Goal: Task Accomplishment & Management: Use online tool/utility

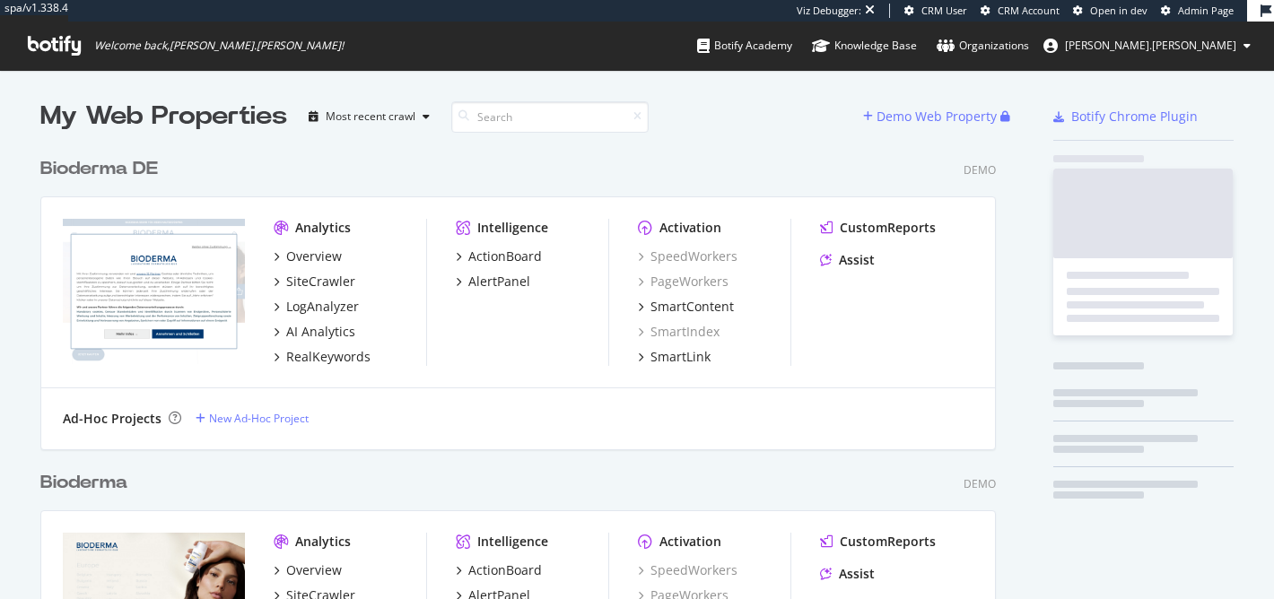
scroll to position [3795, 970]
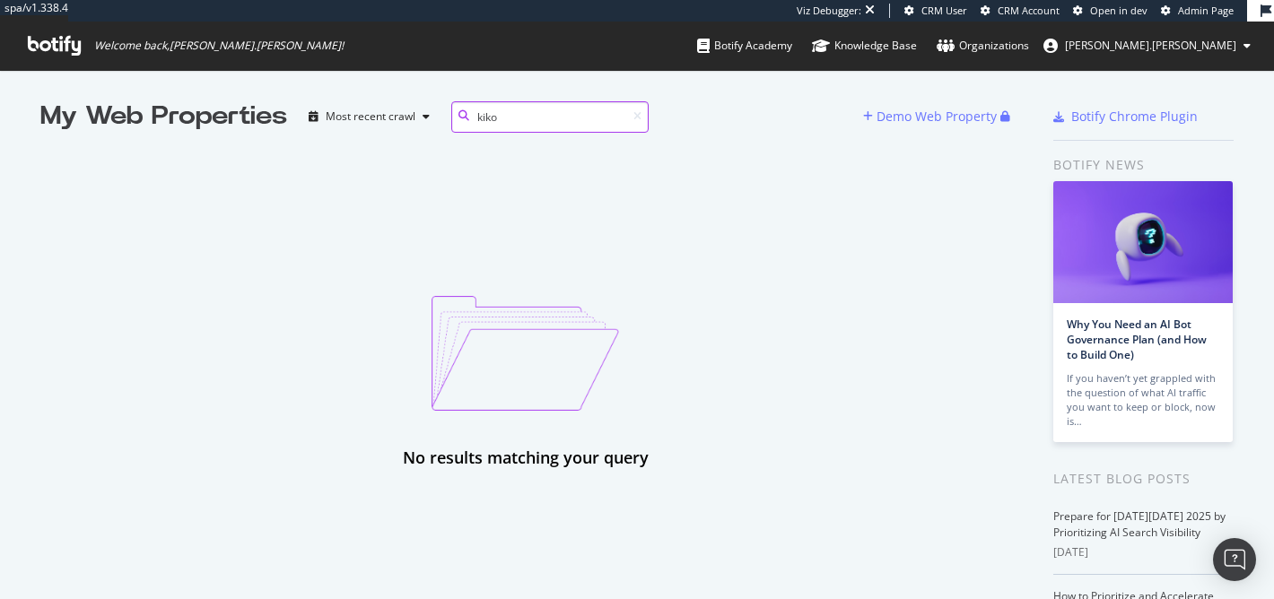
click at [522, 118] on input "kiko" at bounding box center [549, 116] width 197 height 31
type input "k"
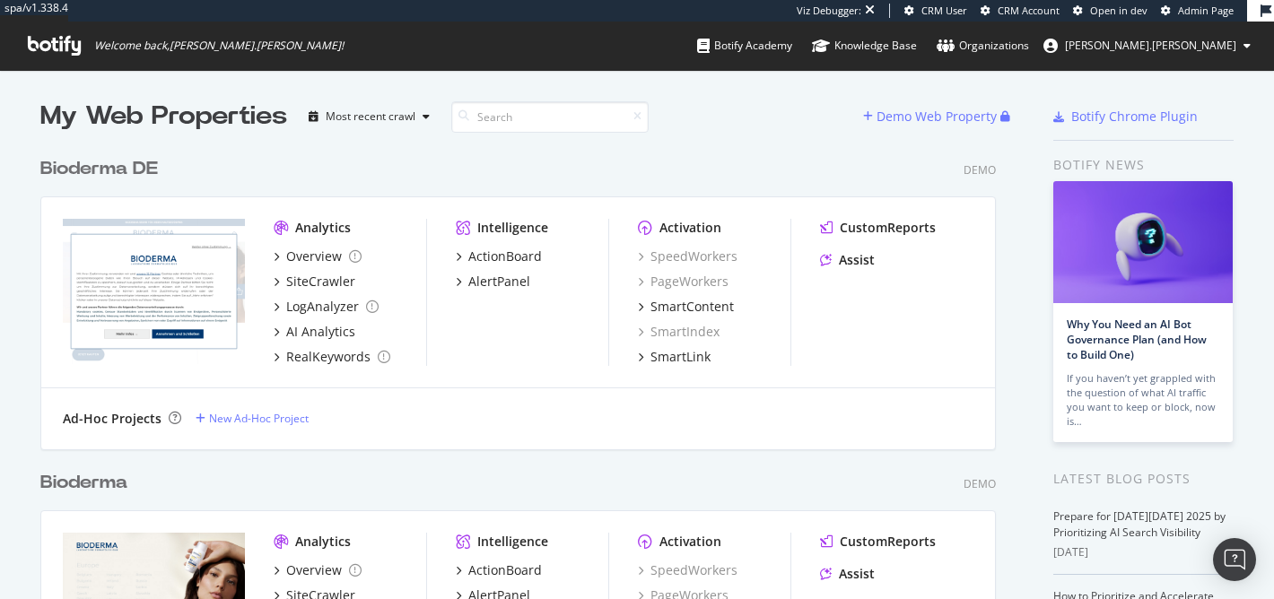
click at [43, 49] on icon at bounding box center [54, 46] width 53 height 20
click at [1208, 14] on span "Admin Page" at bounding box center [1206, 10] width 56 height 13
click at [1194, 18] on div "Viz Debugger: CRM User CRM Account Open in dev Admin Page" at bounding box center [1022, 11] width 450 height 22
click at [1193, 7] on span "Admin Page" at bounding box center [1206, 10] width 56 height 13
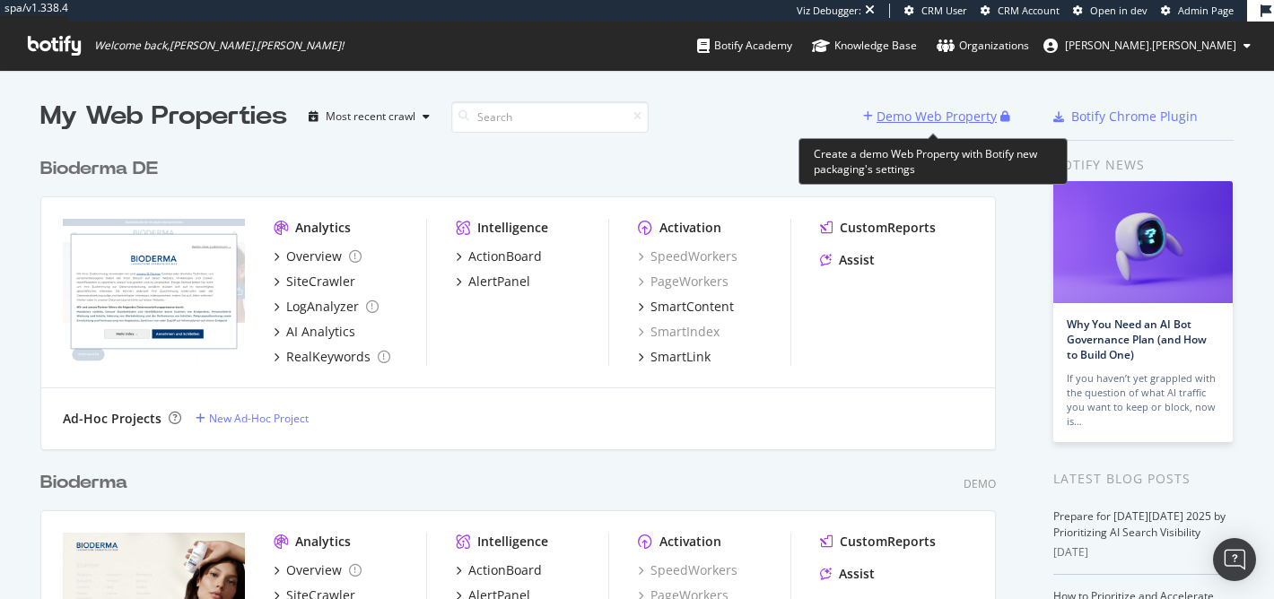
click at [978, 114] on div "Demo Web Property" at bounding box center [937, 117] width 120 height 18
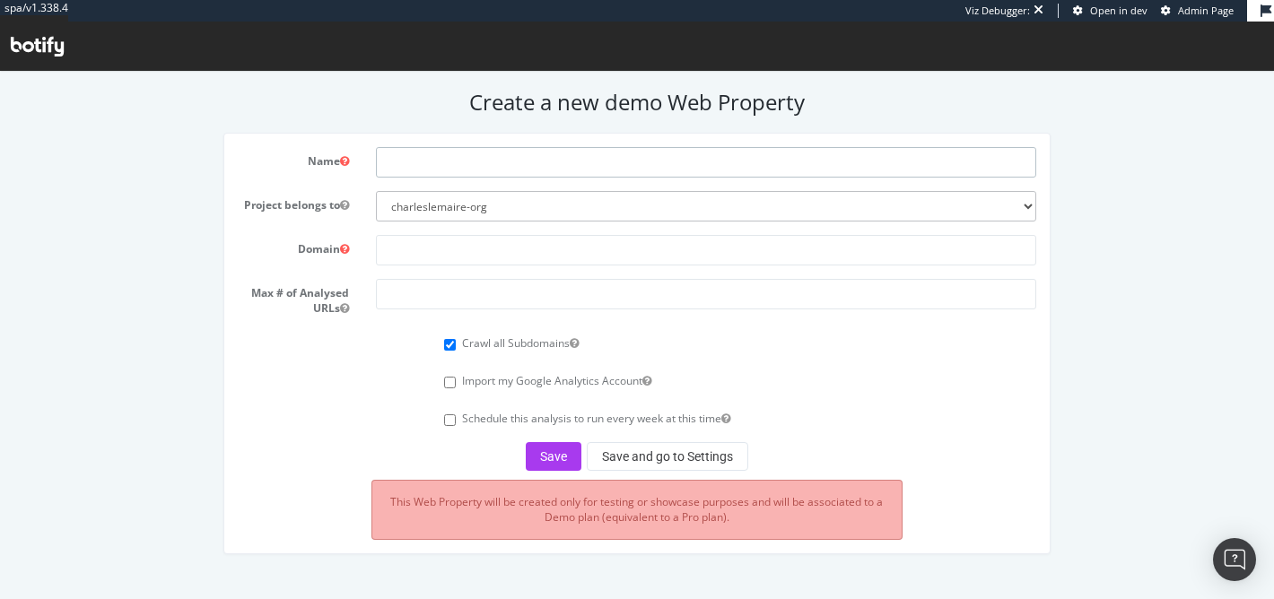
click at [832, 165] on input "text" at bounding box center [706, 162] width 660 height 31
type input "[PERSON_NAME]"
drag, startPoint x: 664, startPoint y: 269, endPoint x: 662, endPoint y: 260, distance: 9.1
click at [663, 261] on form "Name Kiko Milano Project belongs to charleslemaire-org Domain Max # of Analysed…" at bounding box center [637, 309] width 798 height 324
paste input "[DOMAIN_NAME]"
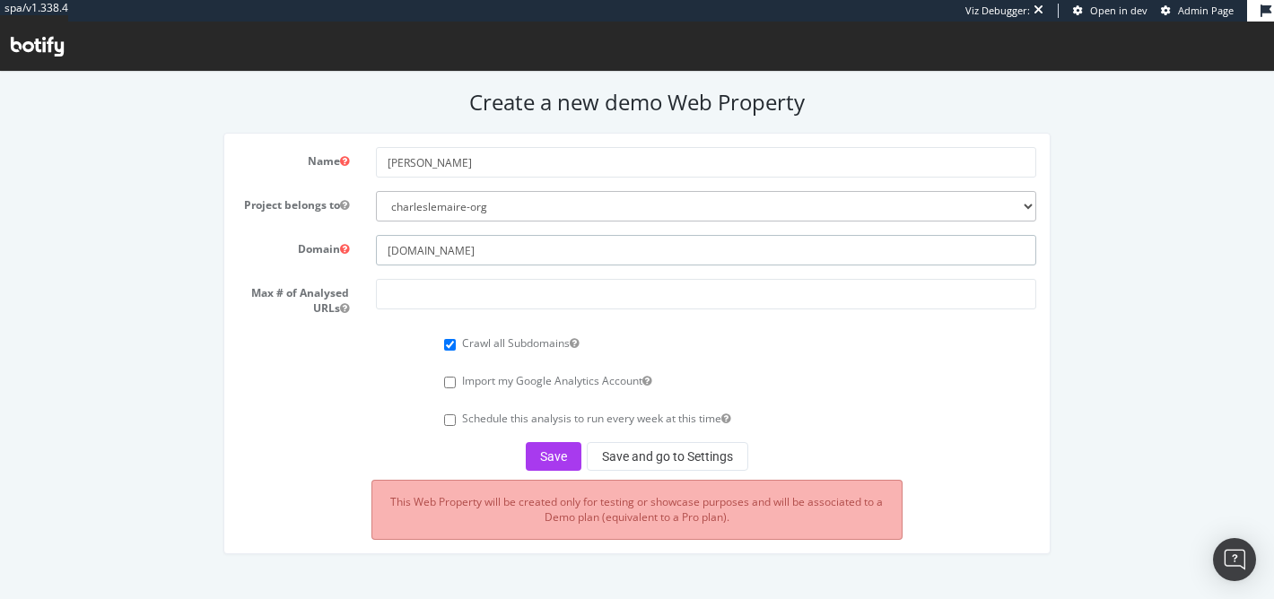
type input "[DOMAIN_NAME]"
click at [493, 287] on input "number" at bounding box center [706, 294] width 660 height 31
type input "6"
type input "50000"
click at [565, 453] on button "Save" at bounding box center [554, 456] width 56 height 29
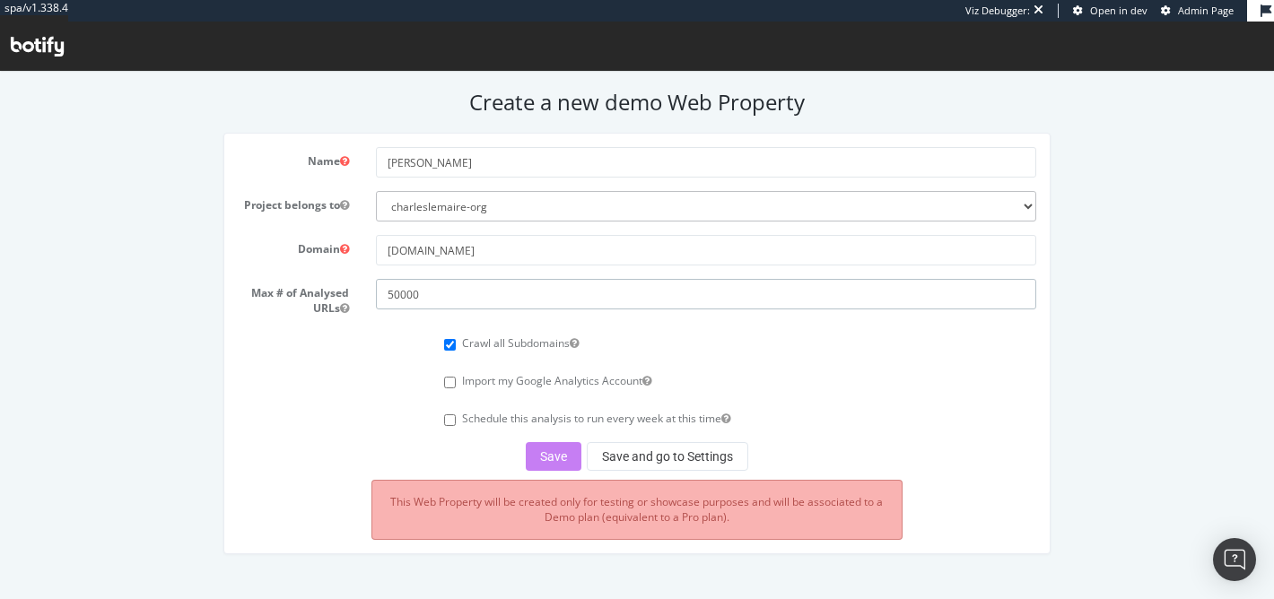
click at [472, 295] on input "50000" at bounding box center [706, 294] width 660 height 31
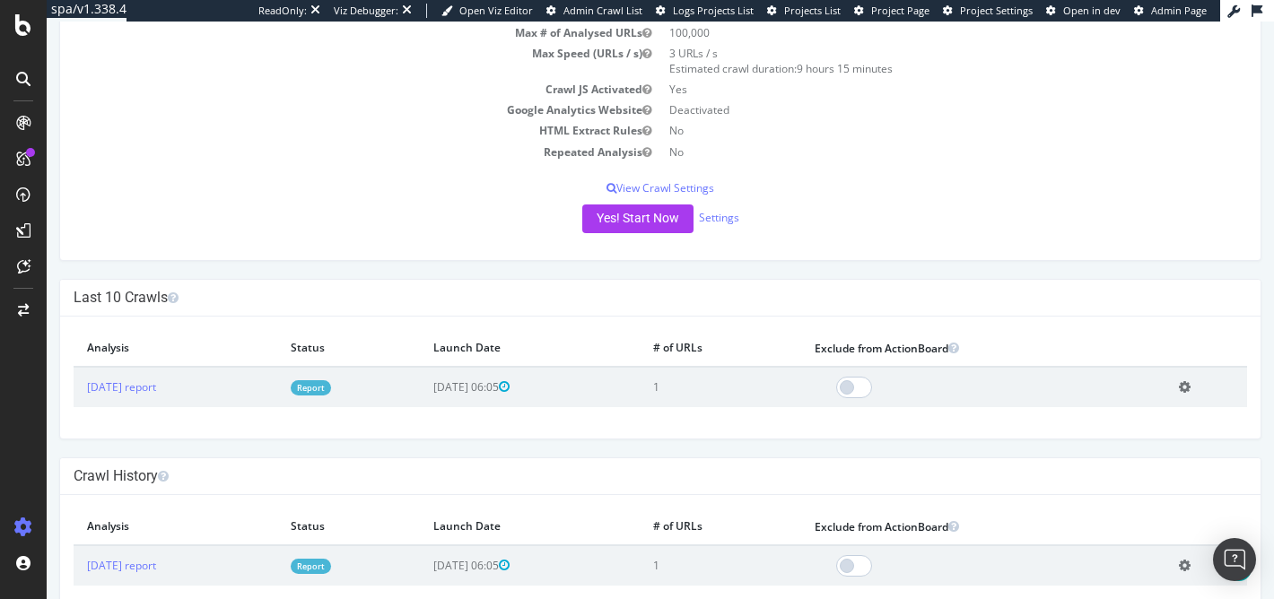
scroll to position [206, 0]
click at [156, 391] on link "2025 Jun. 13th report" at bounding box center [121, 385] width 69 height 15
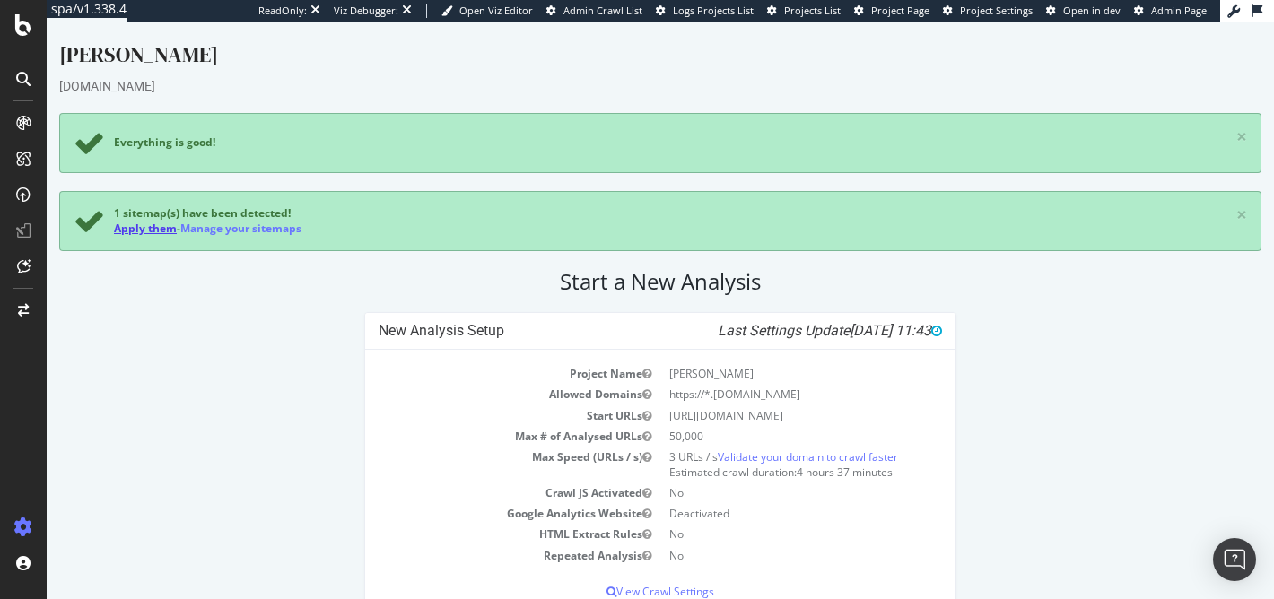
click at [146, 224] on link "Apply them" at bounding box center [145, 228] width 63 height 15
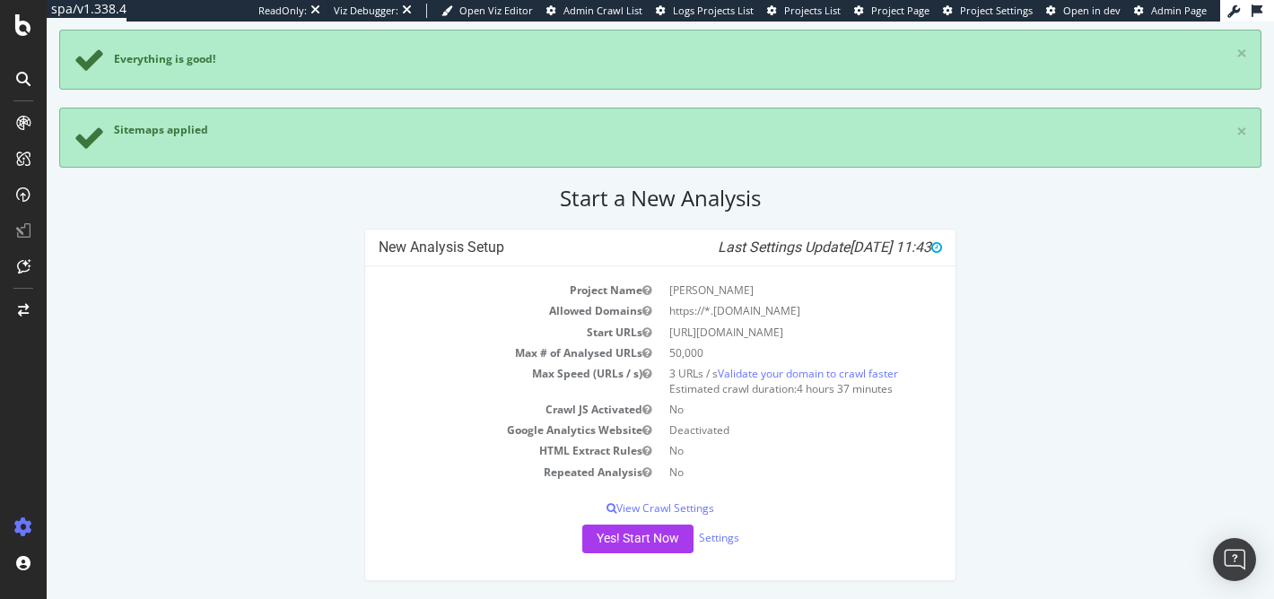
scroll to position [83, 0]
click at [1168, 10] on span "Admin Page" at bounding box center [1179, 10] width 56 height 13
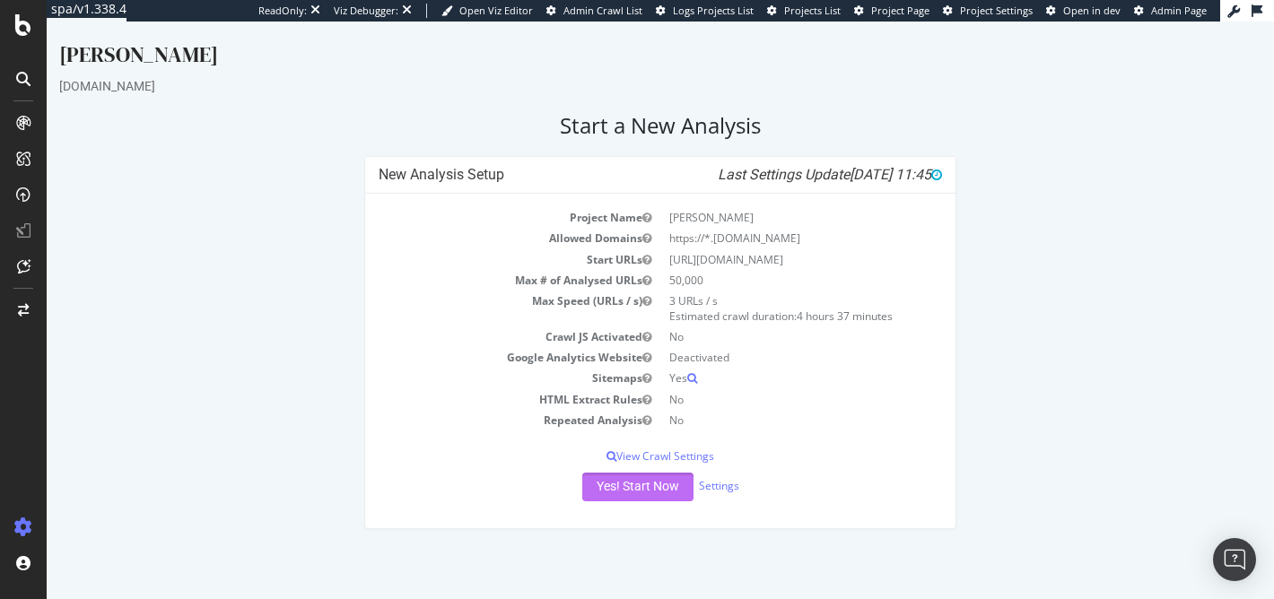
click at [612, 479] on button "Yes! Start Now" at bounding box center [637, 487] width 111 height 29
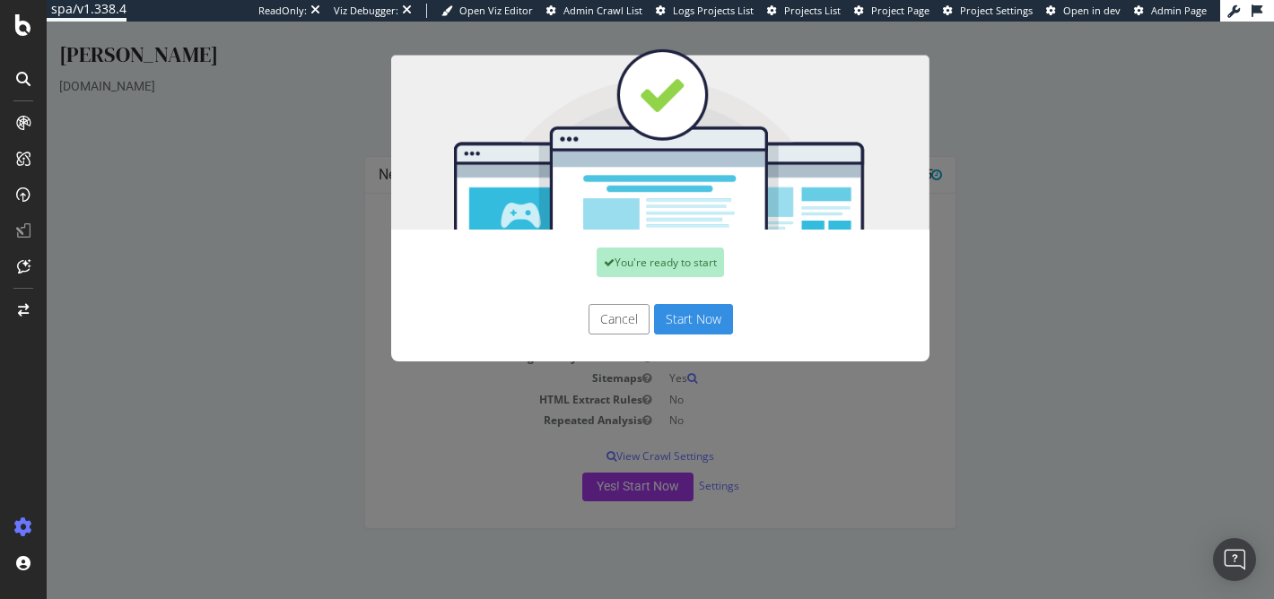
click at [684, 313] on button "Start Now" at bounding box center [693, 319] width 79 height 31
